Goal: Task Accomplishment & Management: Manage account settings

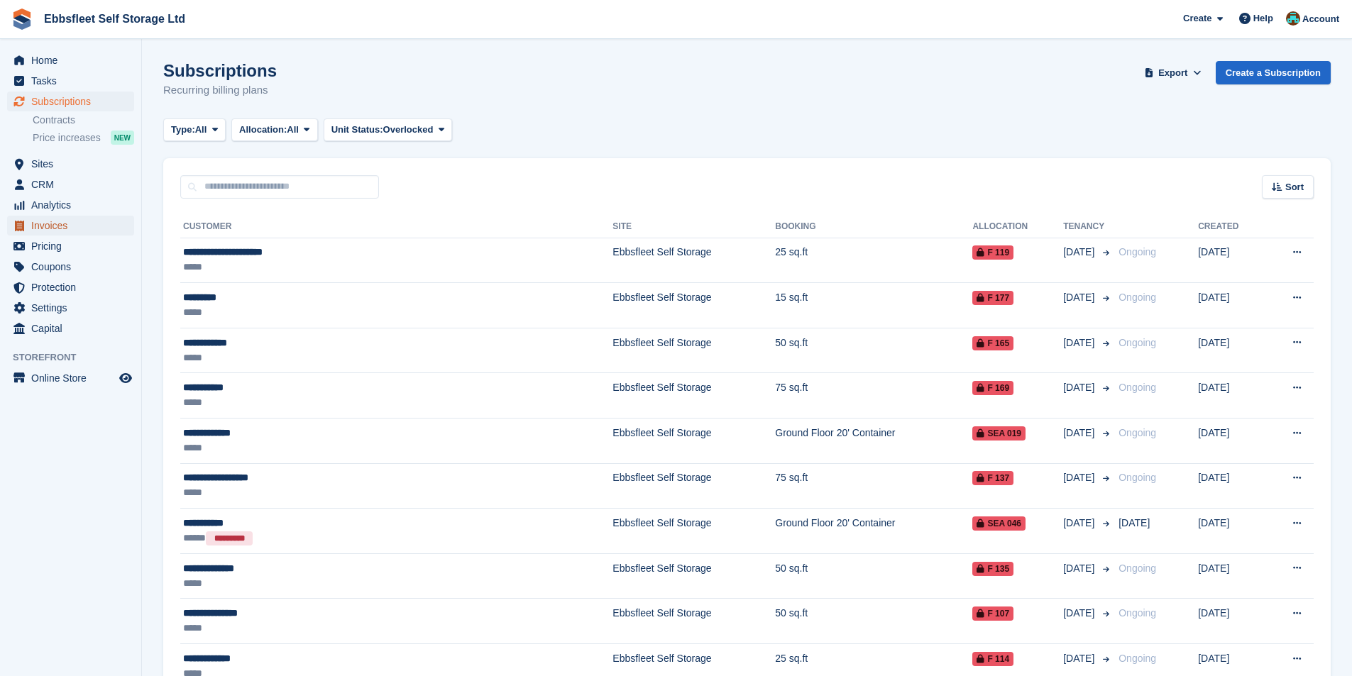
click at [65, 221] on span "Invoices" at bounding box center [73, 226] width 85 height 20
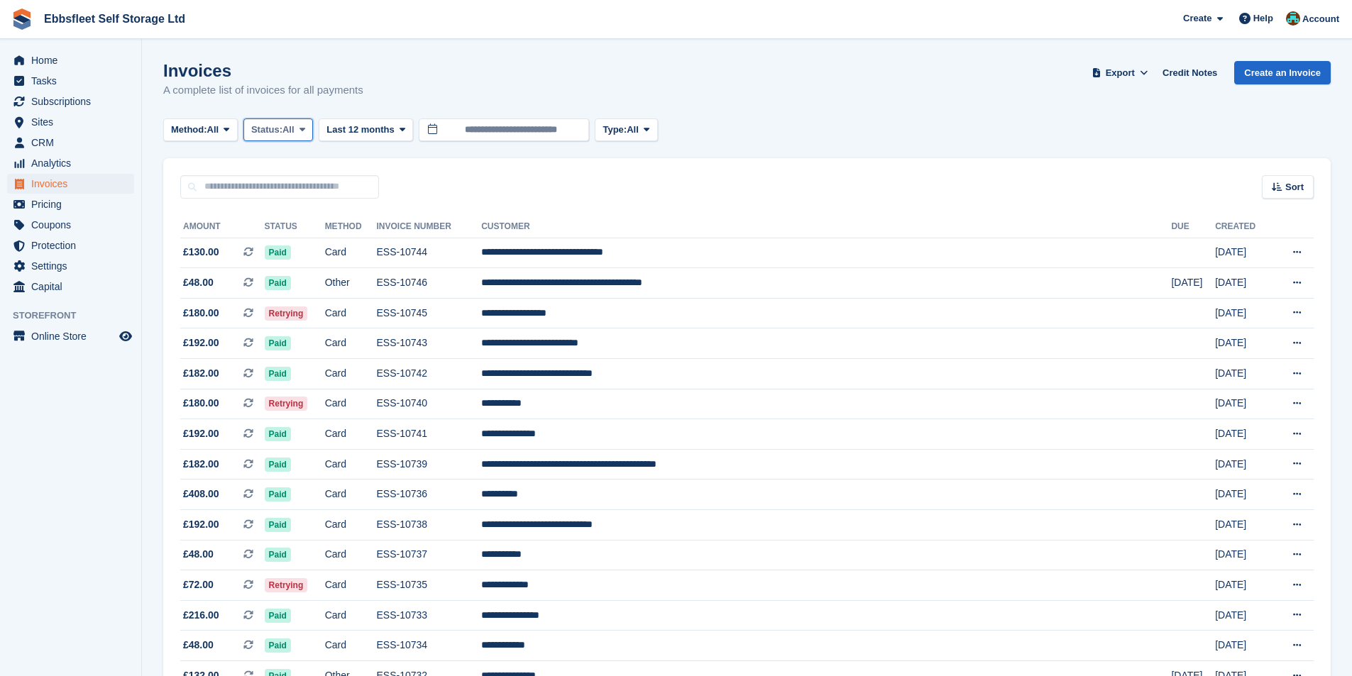
click at [298, 137] on button "Status: All" at bounding box center [278, 130] width 70 height 23
click at [330, 241] on link "Open" at bounding box center [312, 240] width 124 height 26
